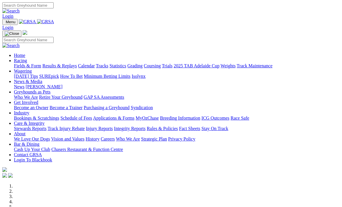
scroll to position [144, 0]
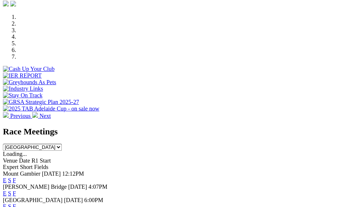
click at [5, 168] on link "E" at bounding box center [3, 170] width 3 height 5
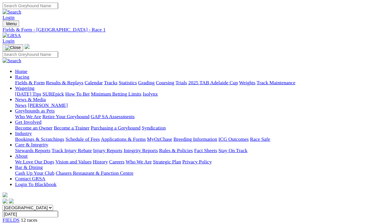
scroll to position [3, 0]
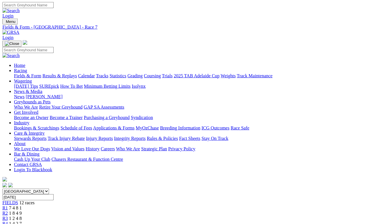
scroll to position [0, 3]
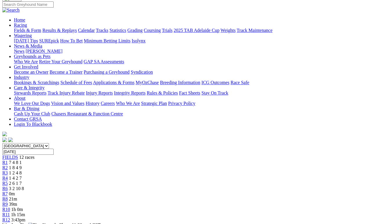
scroll to position [45, 0]
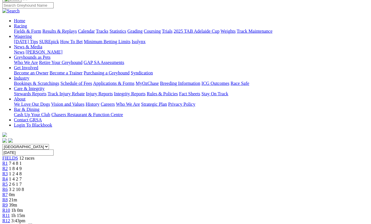
click at [10, 218] on span "R12" at bounding box center [6, 220] width 8 height 5
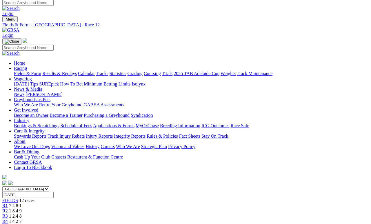
scroll to position [16, 0]
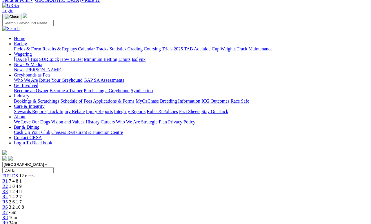
scroll to position [27, 0]
click at [8, 210] on link "R7" at bounding box center [5, 212] width 6 height 5
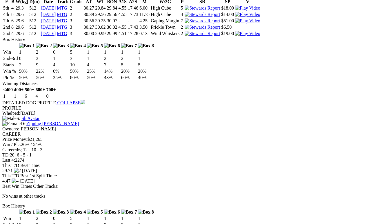
scroll to position [678, 0]
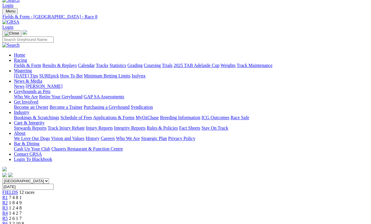
scroll to position [0, 0]
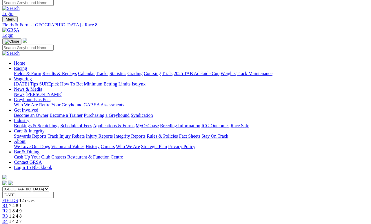
scroll to position [3, 0]
